Goal: Entertainment & Leisure: Consume media (video, audio)

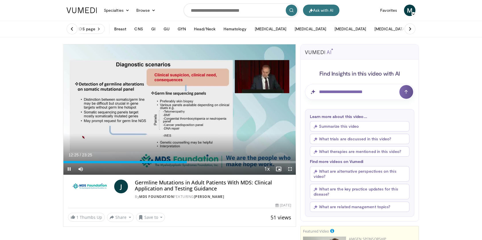
click at [290, 170] on span "Video Player" at bounding box center [289, 168] width 11 height 11
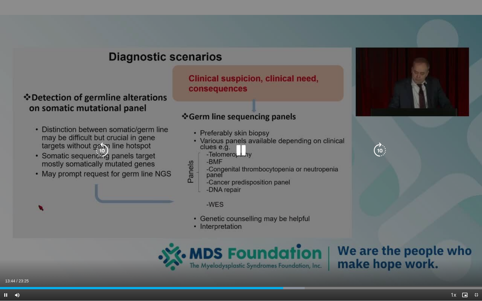
click at [252, 158] on div "20 seconds Tap to unmute" at bounding box center [241, 150] width 482 height 301
